Goal: Find specific fact: Find contact information

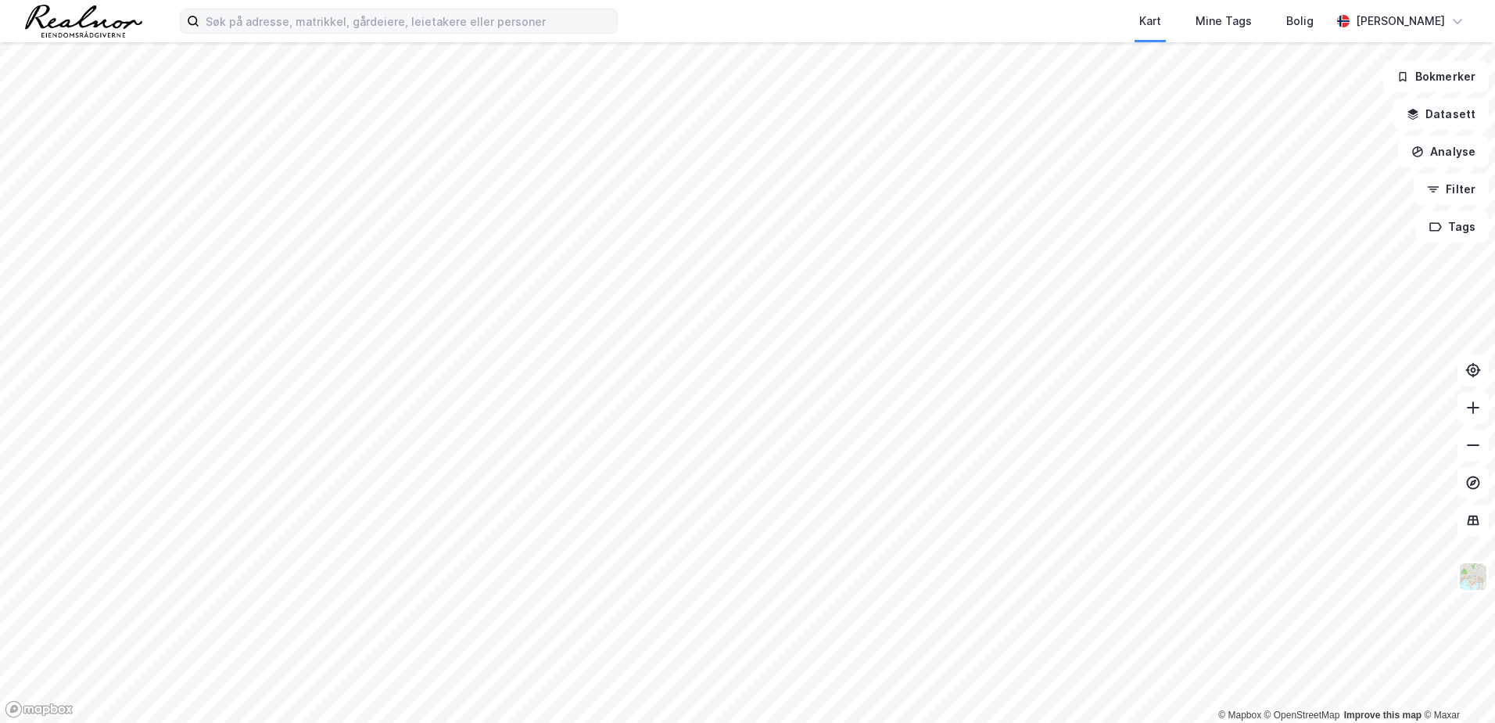
click at [566, 34] on div "Kart Mine Tags Bolig [PERSON_NAME]" at bounding box center [747, 21] width 1495 height 42
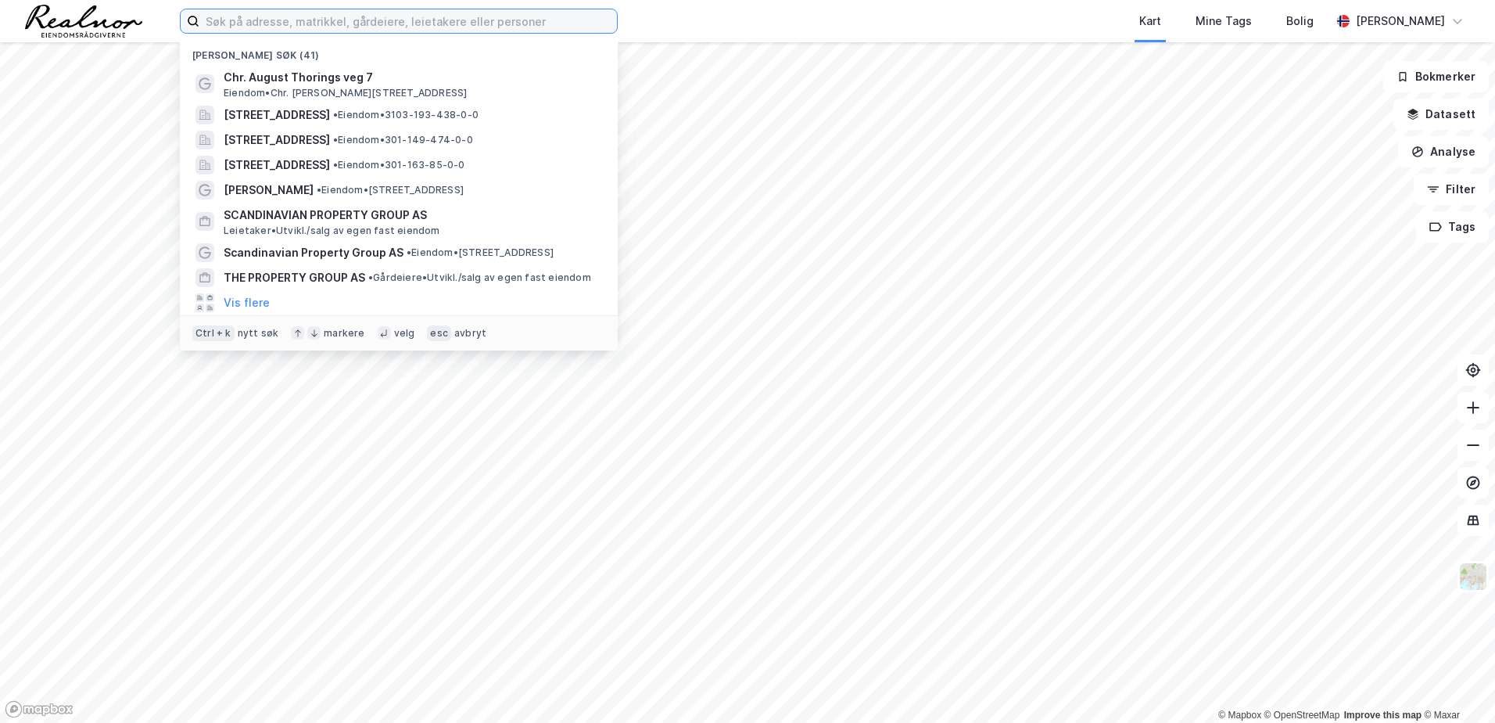
click at [530, 17] on input at bounding box center [408, 20] width 418 height 23
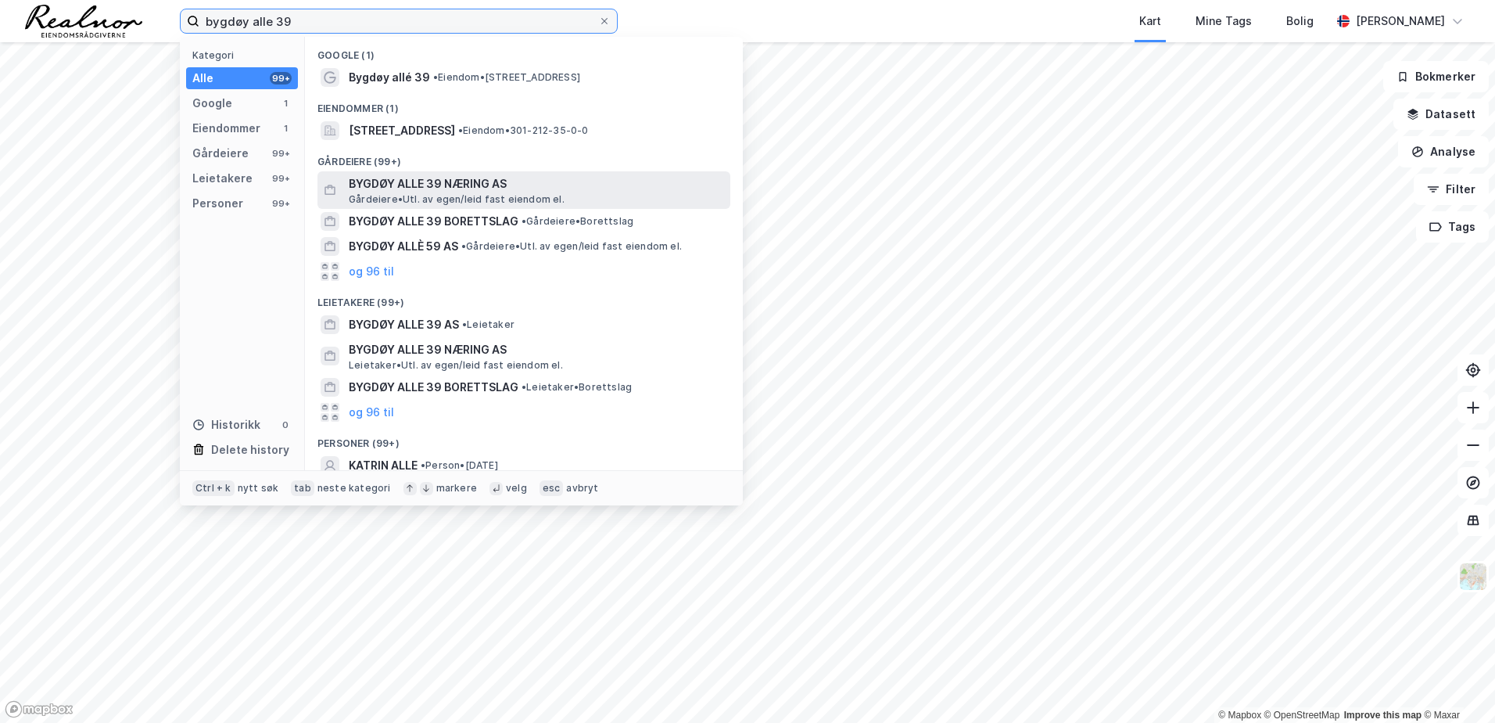
type input "bygdøy alle 39"
click at [473, 193] on span "Gårdeiere • Utl. av egen/leid fast eiendom el." at bounding box center [457, 199] width 216 height 13
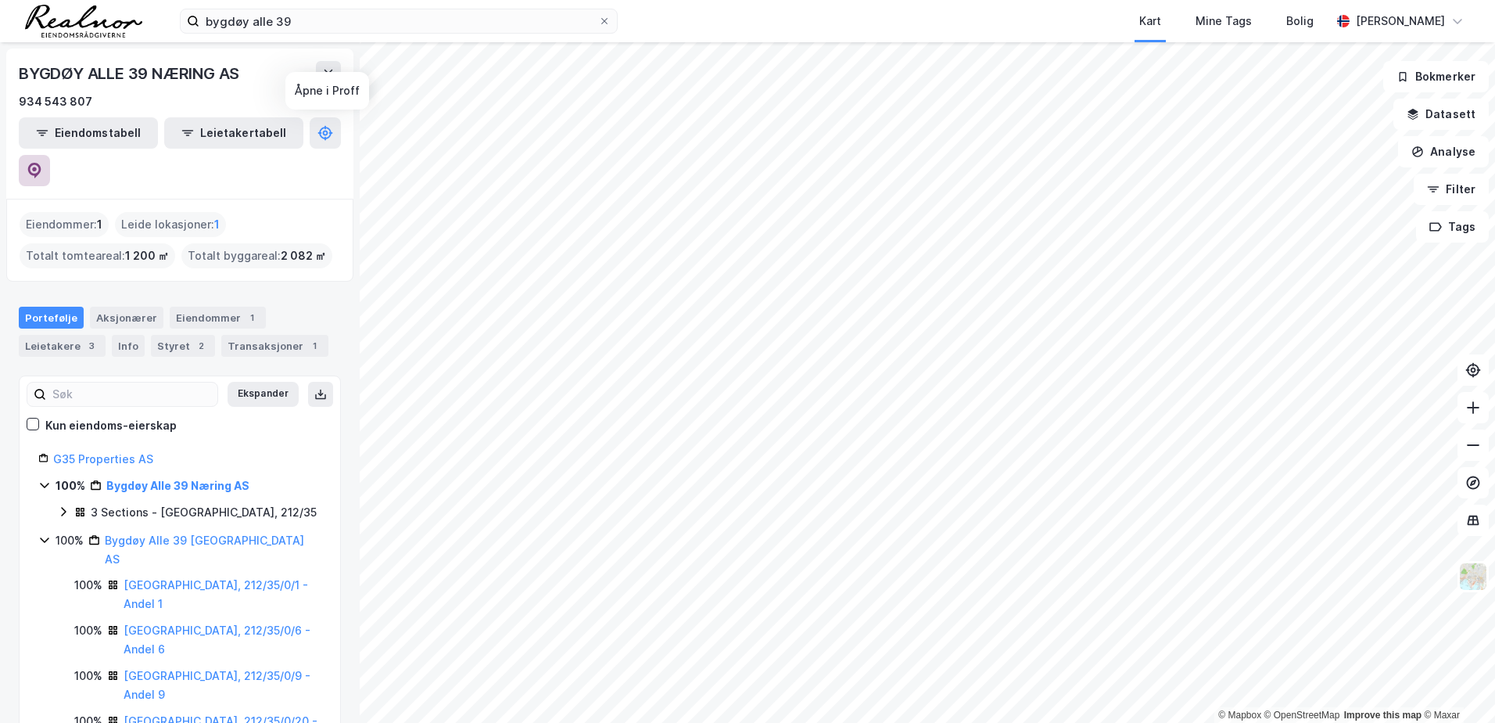
click at [50, 155] on button at bounding box center [34, 170] width 31 height 31
